Goal: Communication & Community: Answer question/provide support

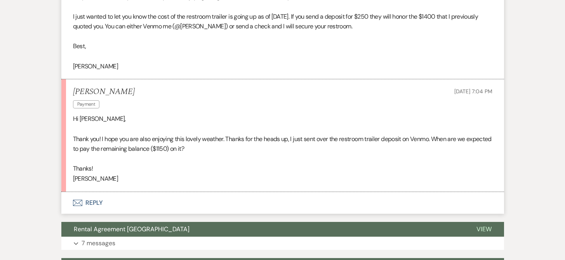
click at [102, 204] on button "Envelope Reply" at bounding box center [282, 203] width 443 height 22
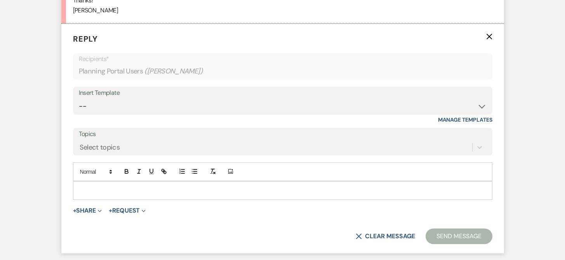
scroll to position [480, 0]
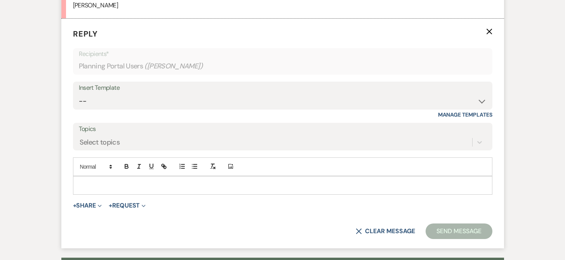
click at [127, 188] on p at bounding box center [282, 185] width 407 height 9
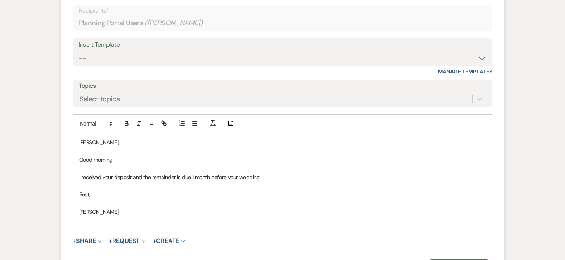
scroll to position [540, 0]
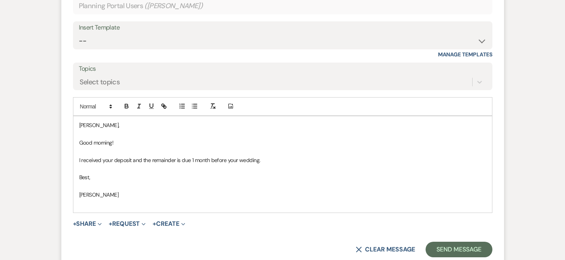
click at [99, 74] on label "Topics" at bounding box center [283, 68] width 408 height 11
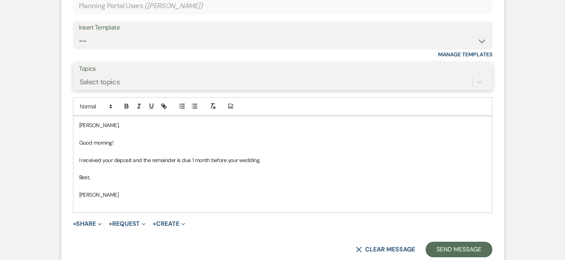
click at [80, 77] on input "Topics" at bounding box center [80, 82] width 1 height 10
type input "Pa"
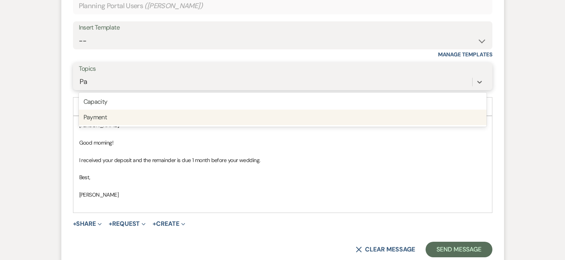
click at [102, 117] on div "Payment" at bounding box center [283, 118] width 408 height 16
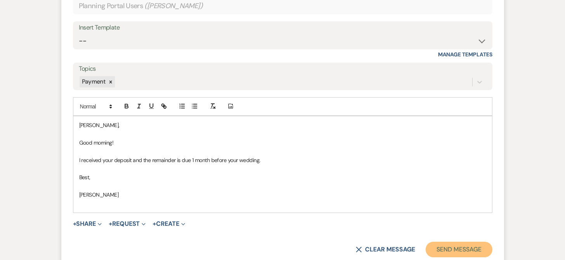
click at [445, 252] on button "Send Message" at bounding box center [459, 250] width 66 height 16
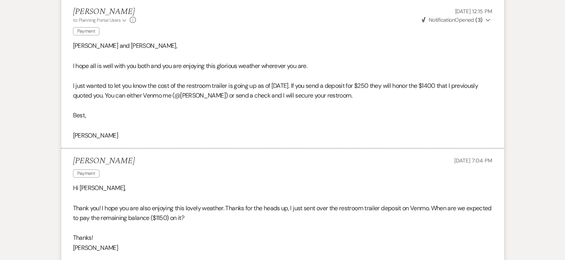
scroll to position [218, 0]
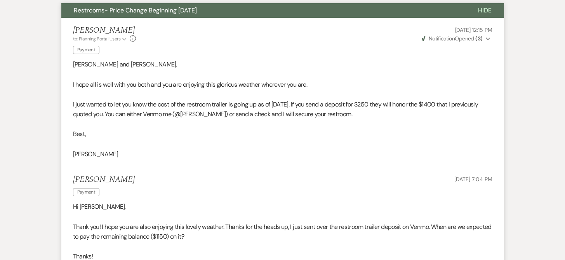
click at [39, 56] on div "Messages Tasks Payments Vendors Rental Overview Timeline Docs & Files Contacts …" at bounding box center [282, 240] width 565 height 662
